Goal: Use online tool/utility: Utilize a website feature to perform a specific function

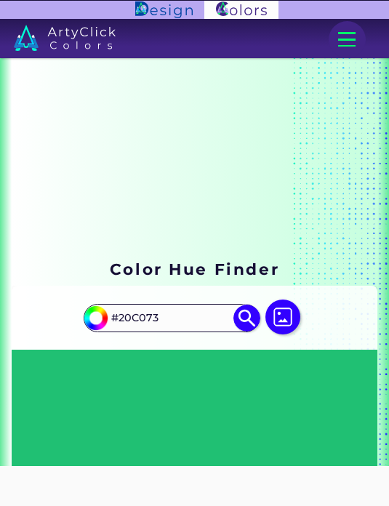
click at [272, 322] on img at bounding box center [282, 316] width 35 height 35
click at [0, 0] on input "file" at bounding box center [0, 0] width 0 height 0
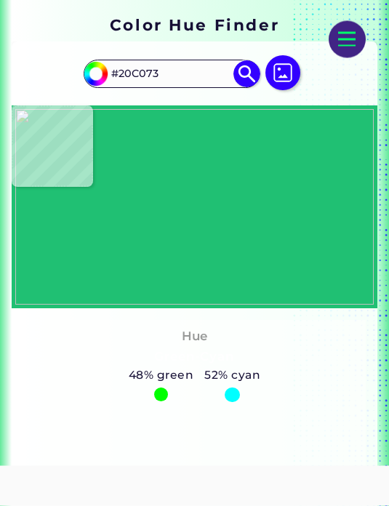
type input "#f7ede3"
type input "#F7EDE3"
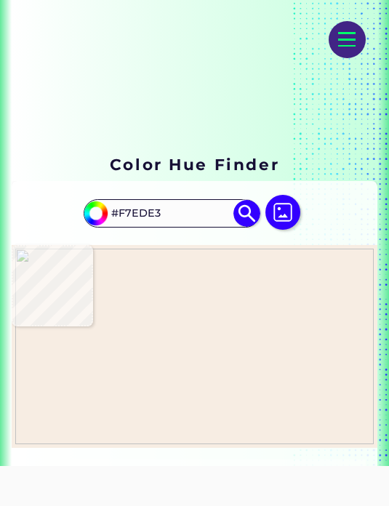
scroll to position [105, 0]
type input "#000000"
type input "#f7ede3"
type input "#F7EDE3"
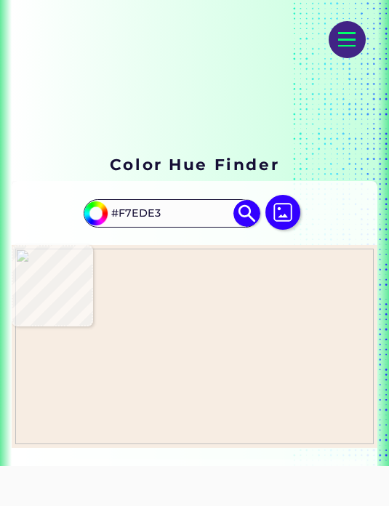
type input "#000000"
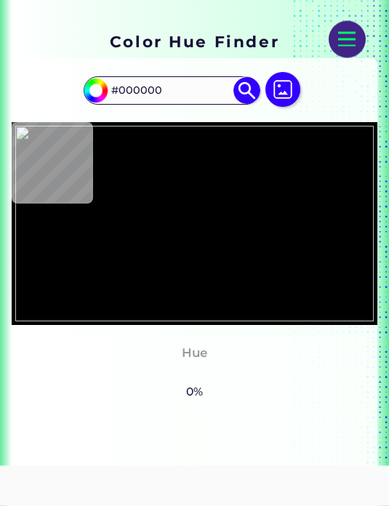
scroll to position [230, 0]
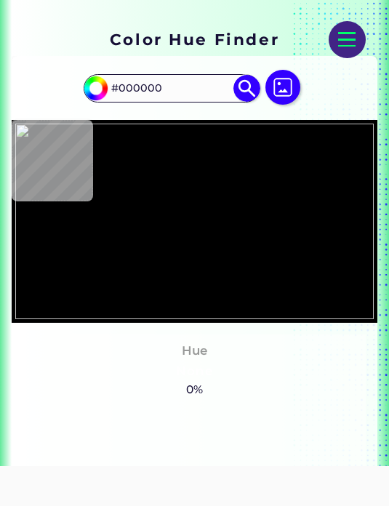
type input "#f7ede3"
type input "#F7EDE3"
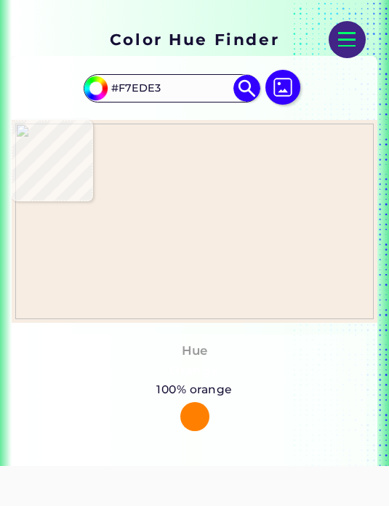
scroll to position [228, 0]
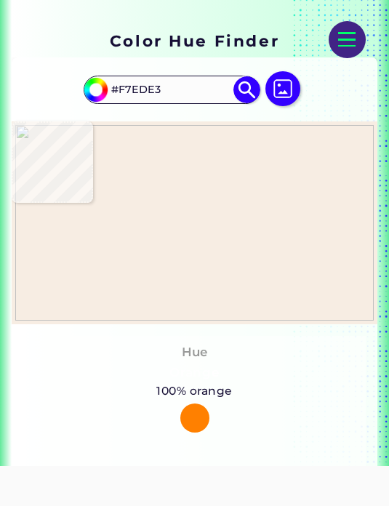
click at [282, 75] on img at bounding box center [282, 88] width 35 height 35
click at [0, 0] on input "file" at bounding box center [0, 0] width 0 height 0
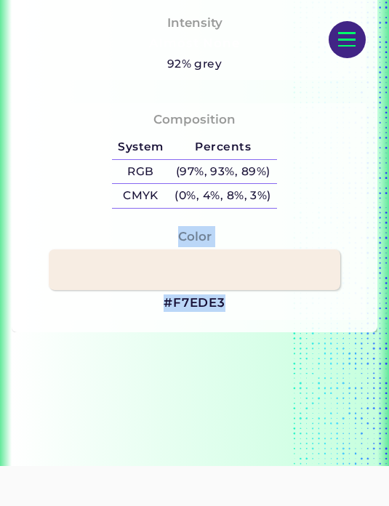
scroll to position [878, 0]
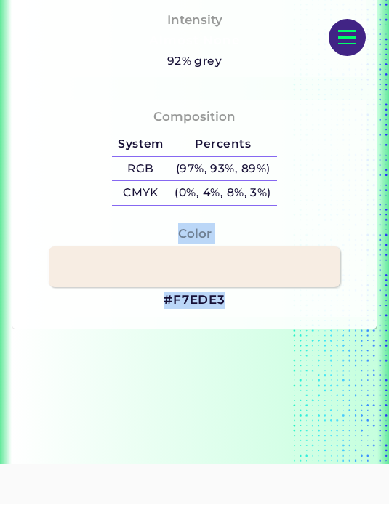
click at [151, 319] on div "Color #F7EDE3" at bounding box center [194, 269] width 342 height 100
